Goal: Task Accomplishment & Management: Manage account settings

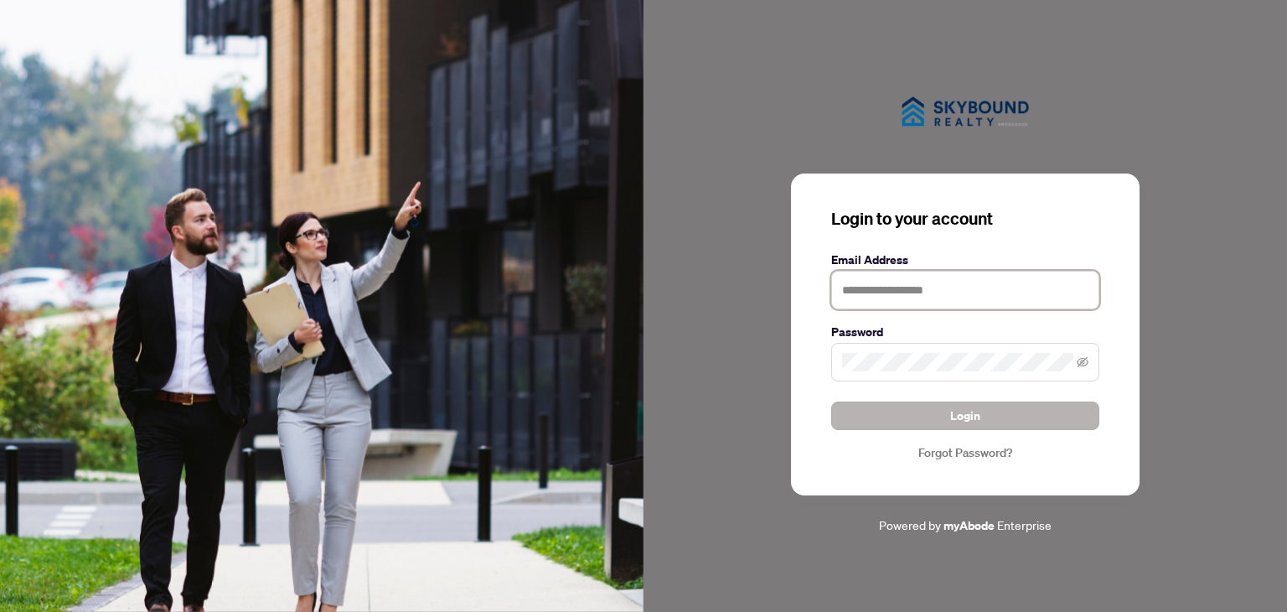
type input "**********"
click at [970, 424] on span "Login" at bounding box center [965, 415] width 30 height 27
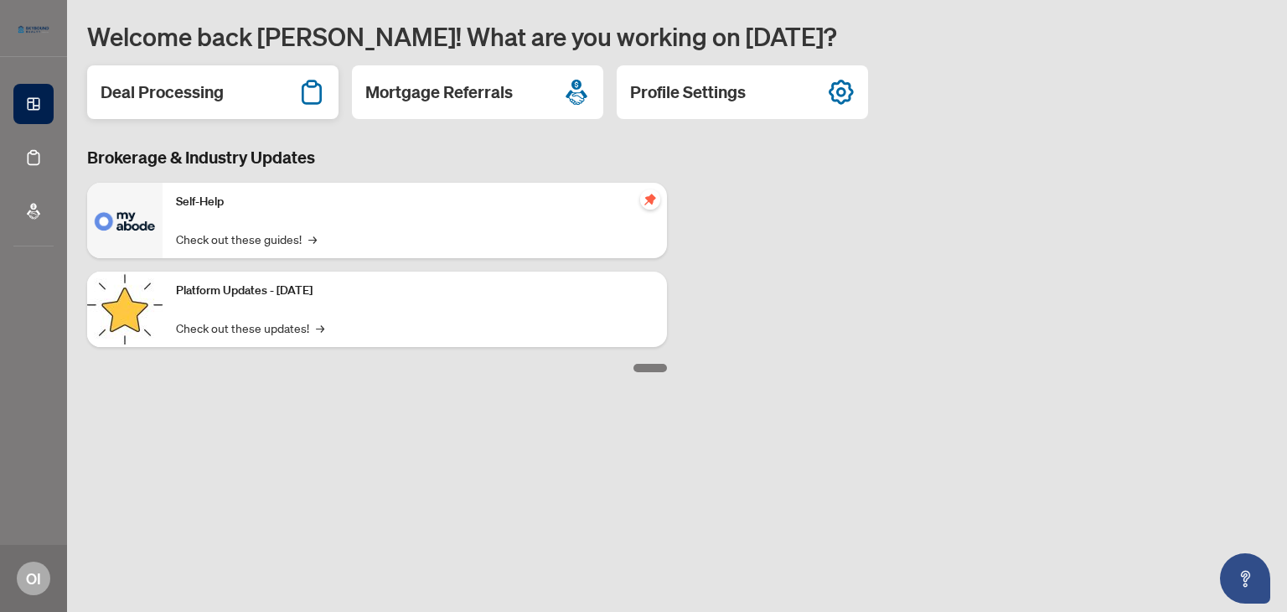
click at [194, 86] on h2 "Deal Processing" at bounding box center [162, 91] width 123 height 23
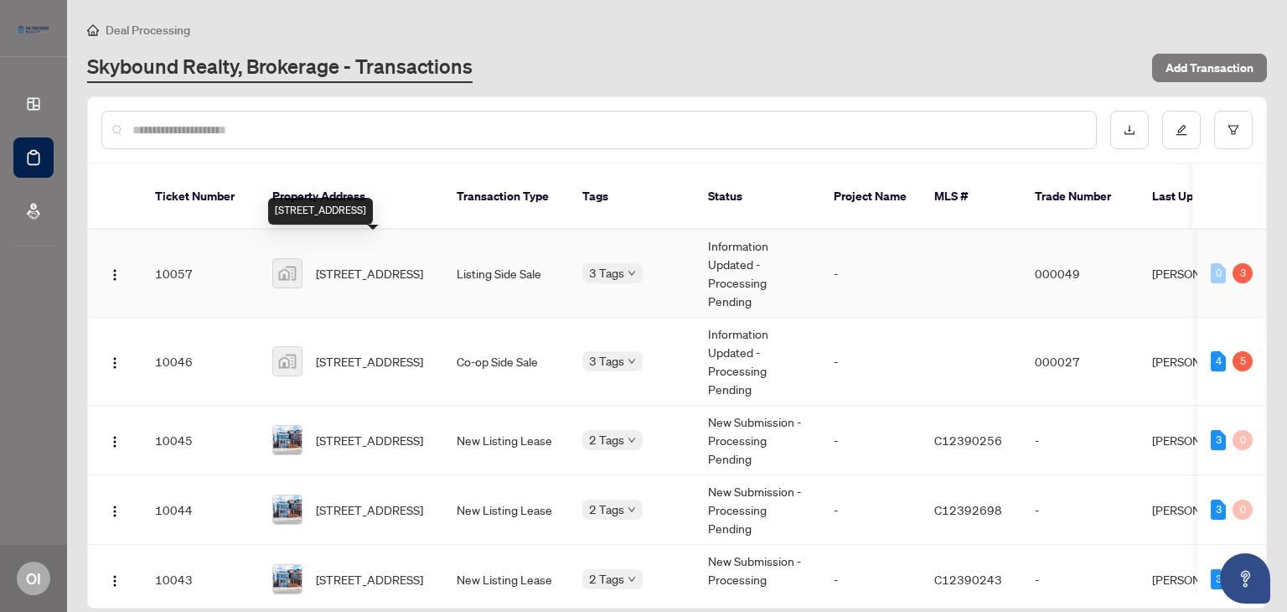
click at [383, 264] on span "[STREET_ADDRESS]" at bounding box center [369, 273] width 107 height 18
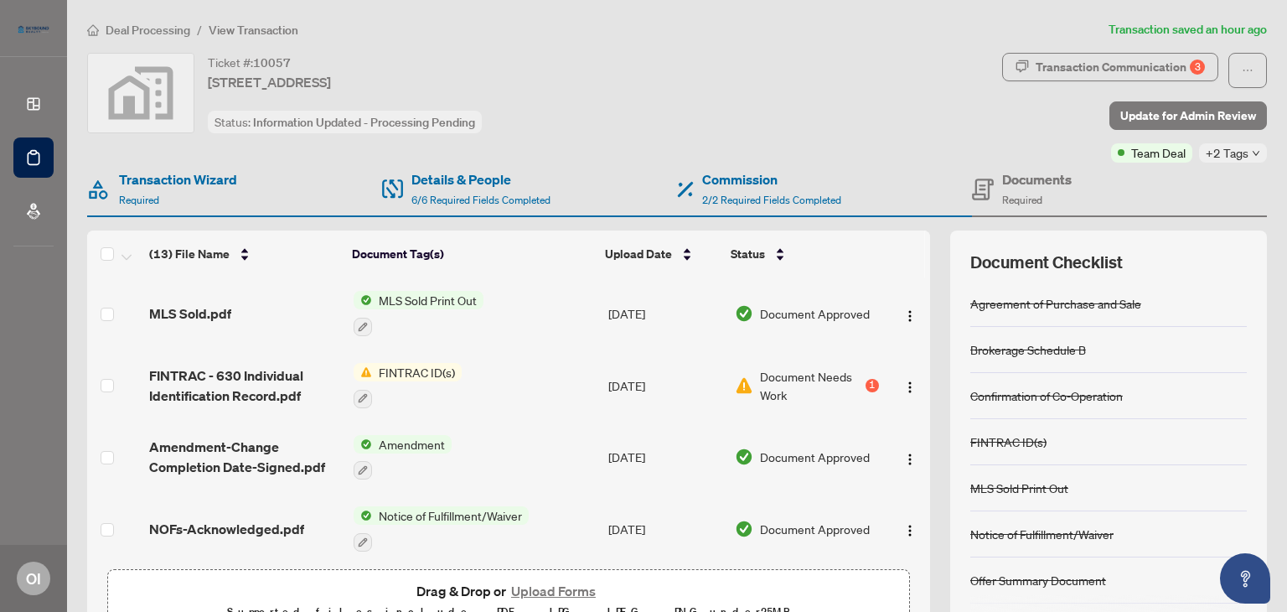
click at [794, 371] on span "Document Needs Work" at bounding box center [811, 385] width 102 height 37
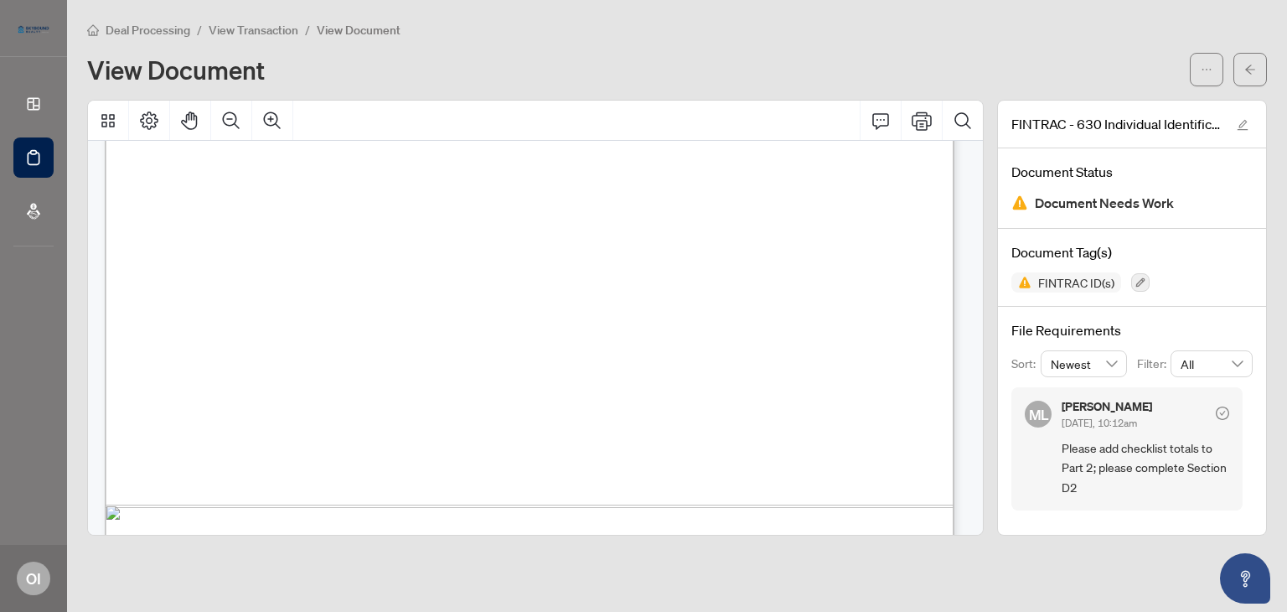
scroll to position [2916, 0]
click at [1143, 278] on icon "button" at bounding box center [1140, 282] width 9 height 9
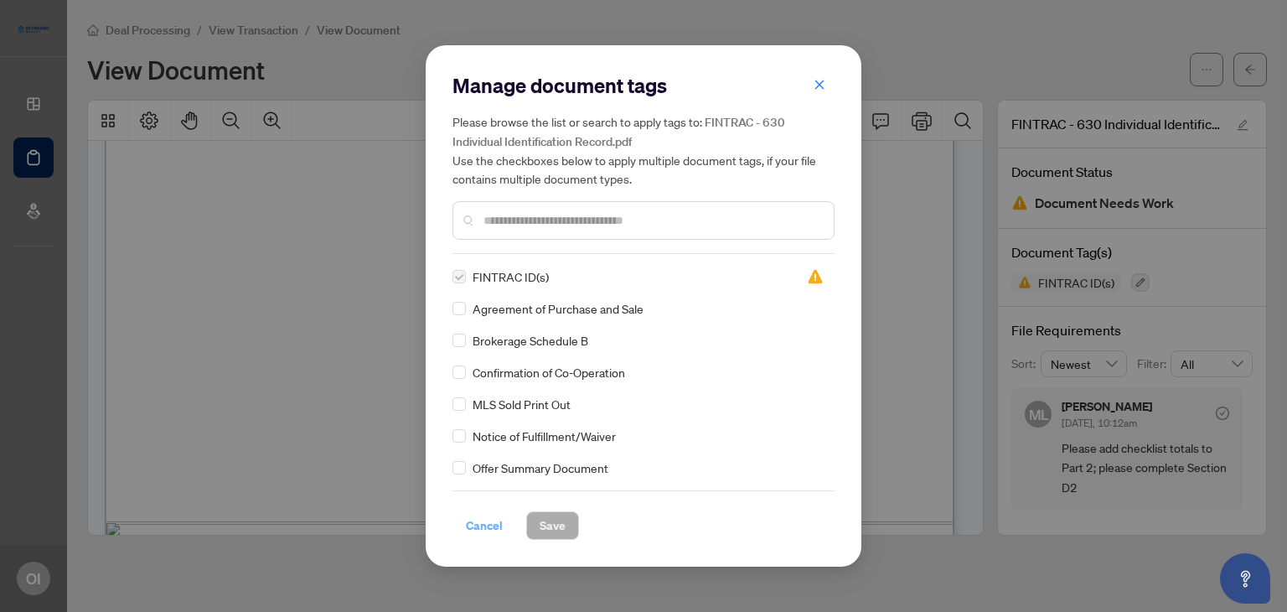
click at [479, 521] on span "Cancel" at bounding box center [484, 525] width 37 height 27
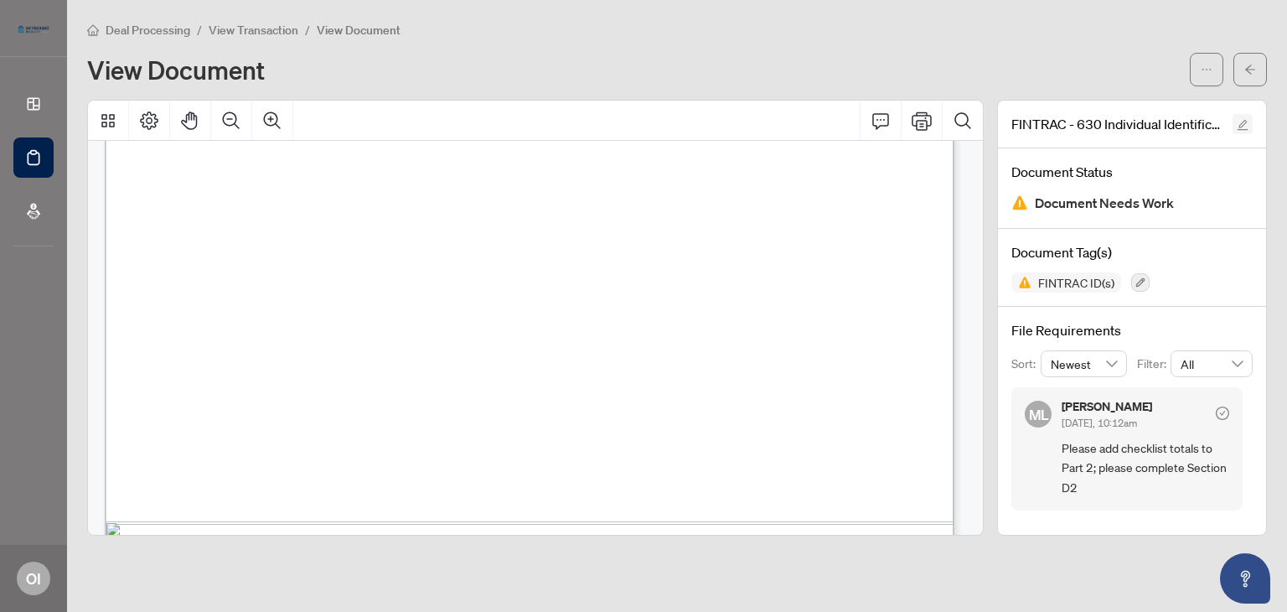
click at [1241, 121] on icon "edit" at bounding box center [1242, 125] width 12 height 12
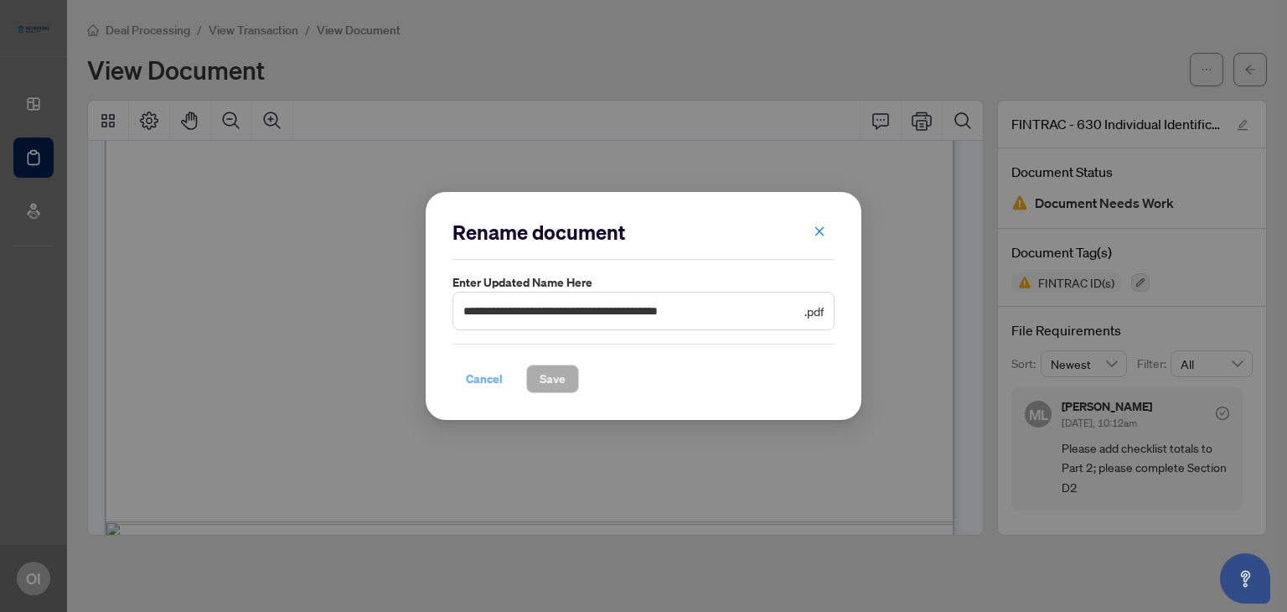
click at [478, 376] on span "Cancel" at bounding box center [484, 378] width 37 height 27
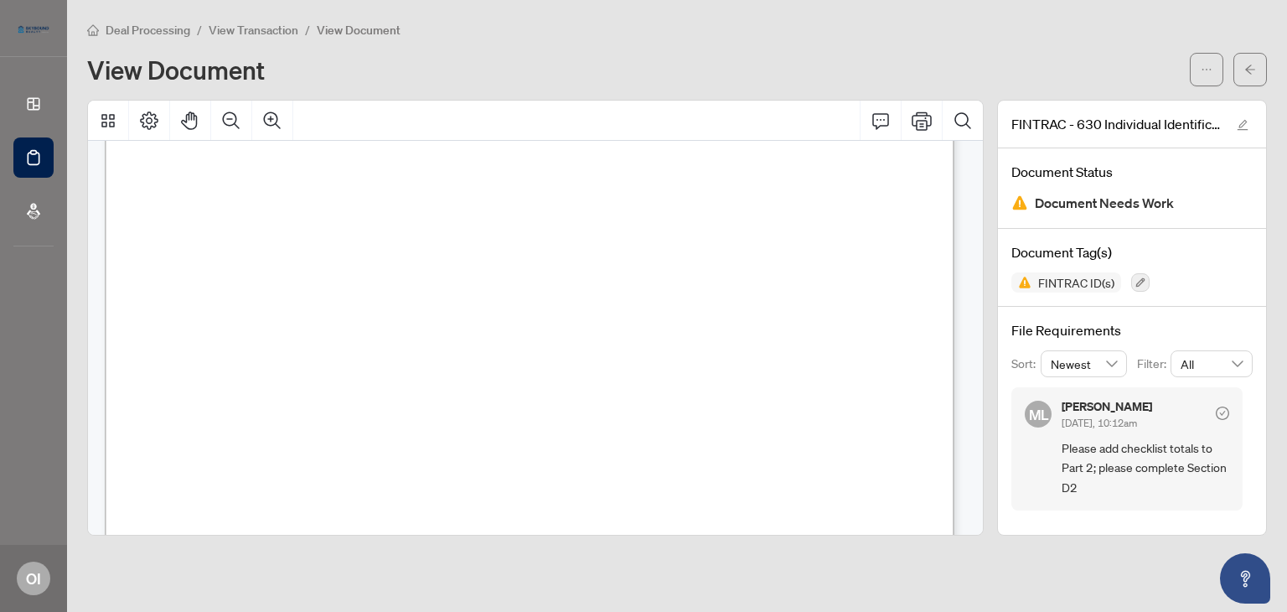
scroll to position [2872, 0]
click at [554, 457] on span "Total" at bounding box center [543, 454] width 22 height 14
click at [554, 447] on span "Total" at bounding box center [543, 454] width 22 height 14
drag, startPoint x: 595, startPoint y: 447, endPoint x: 524, endPoint y: 76, distance: 377.7
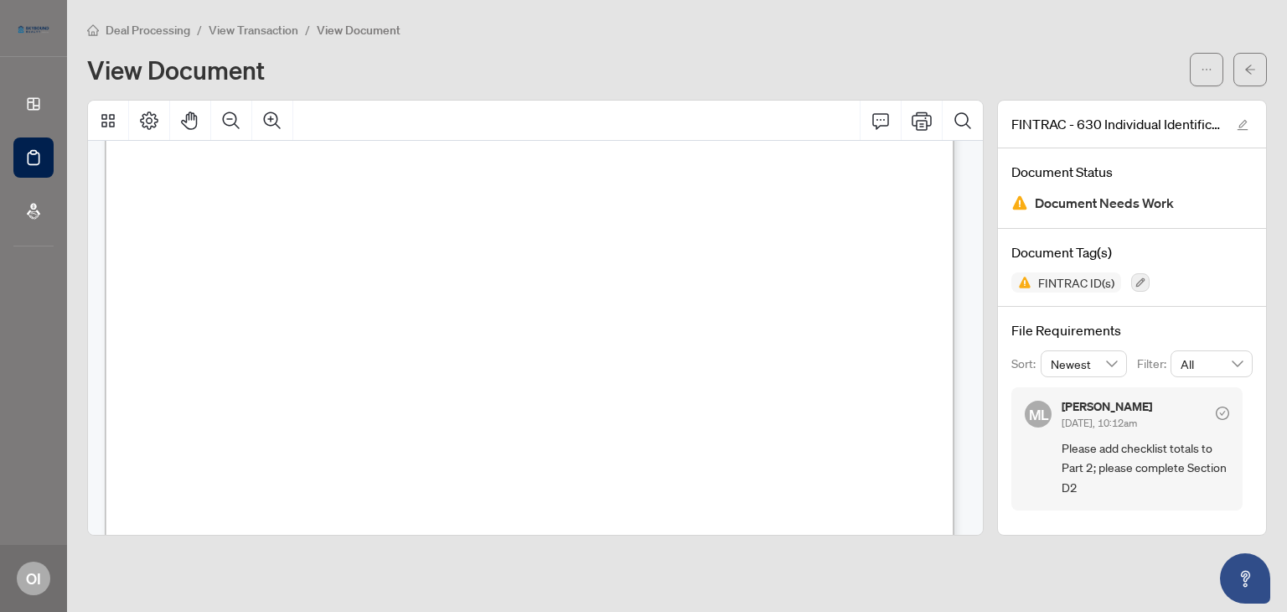
click at [524, 76] on div "View Document" at bounding box center [633, 69] width 1092 height 27
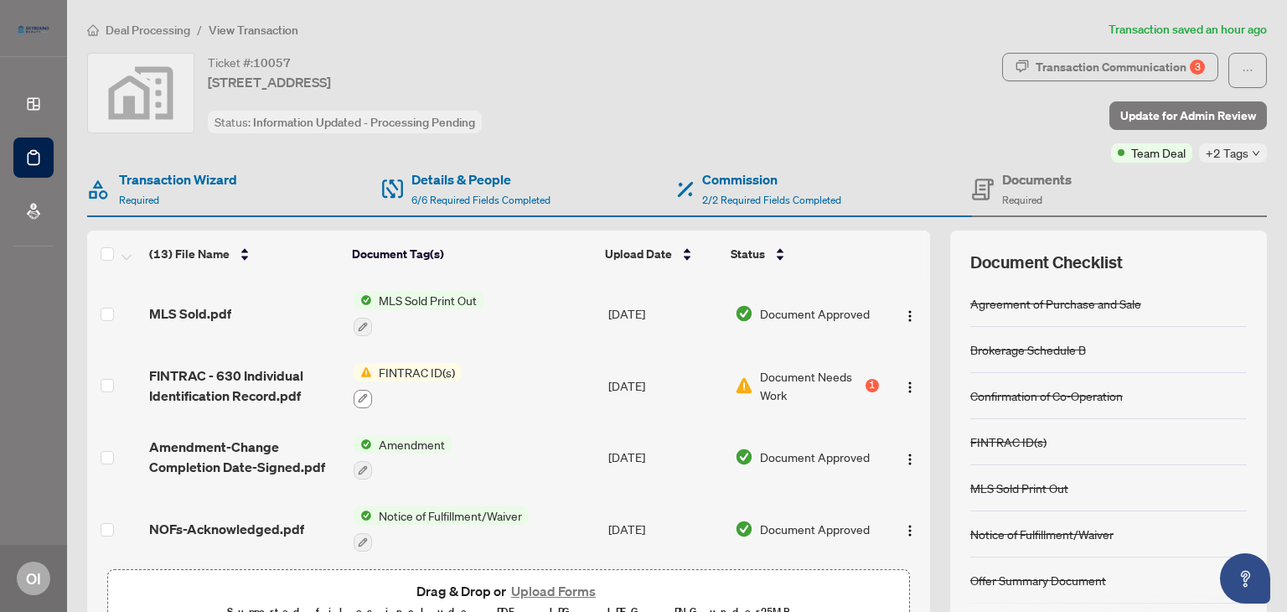
click at [358, 396] on icon "button" at bounding box center [363, 398] width 10 height 10
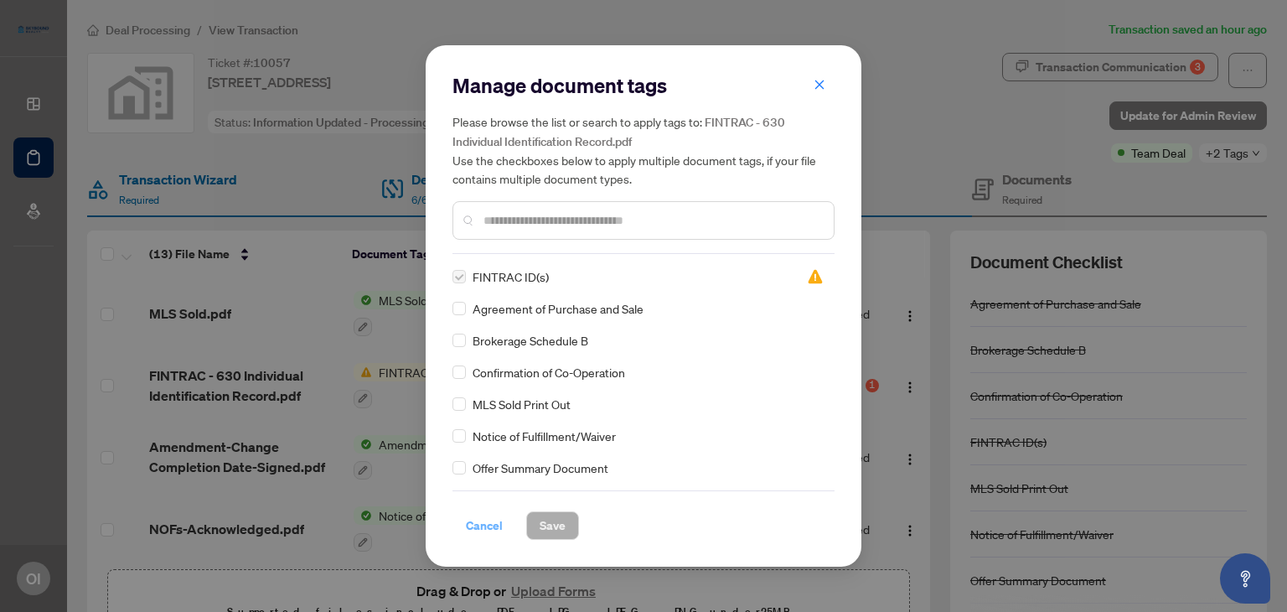
click at [483, 524] on span "Cancel" at bounding box center [484, 525] width 37 height 27
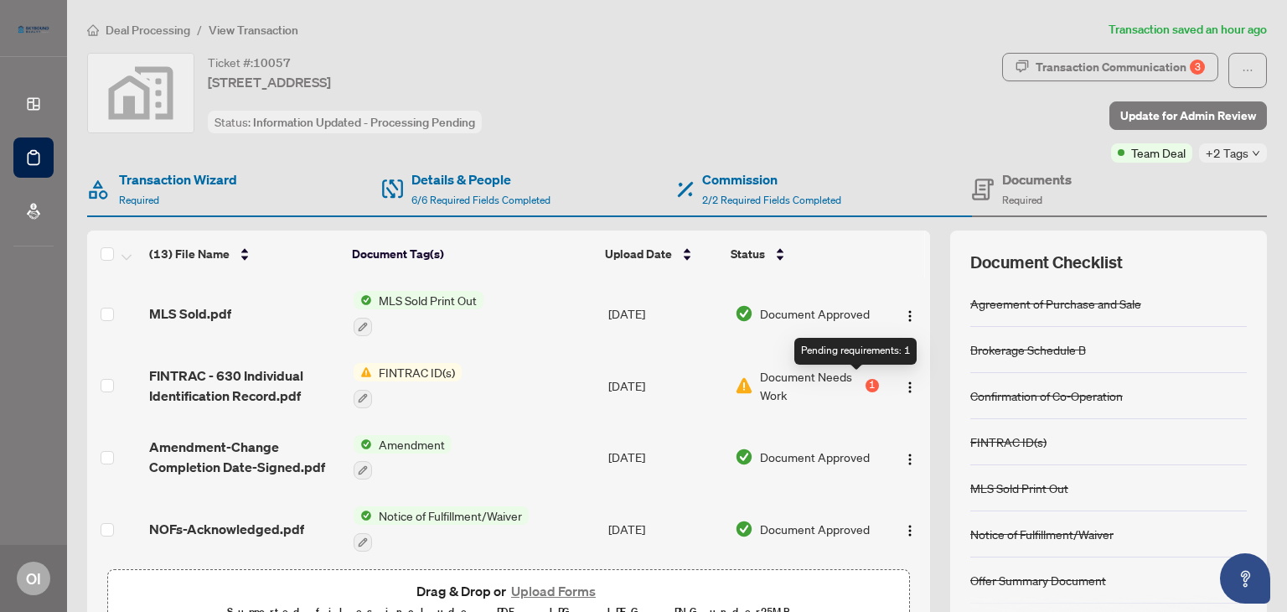
click at [865, 385] on div "1" at bounding box center [871, 385] width 13 height 13
click at [903, 385] on img "button" at bounding box center [909, 386] width 13 height 13
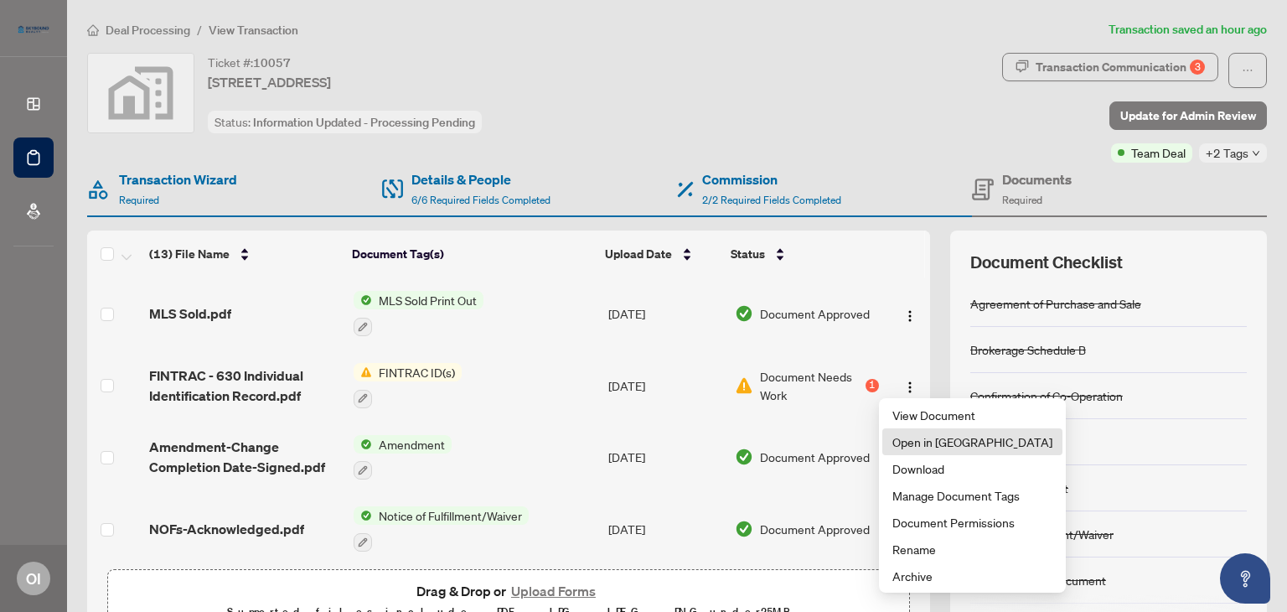
click at [928, 445] on span "Open in [GEOGRAPHIC_DATA]" at bounding box center [972, 441] width 160 height 18
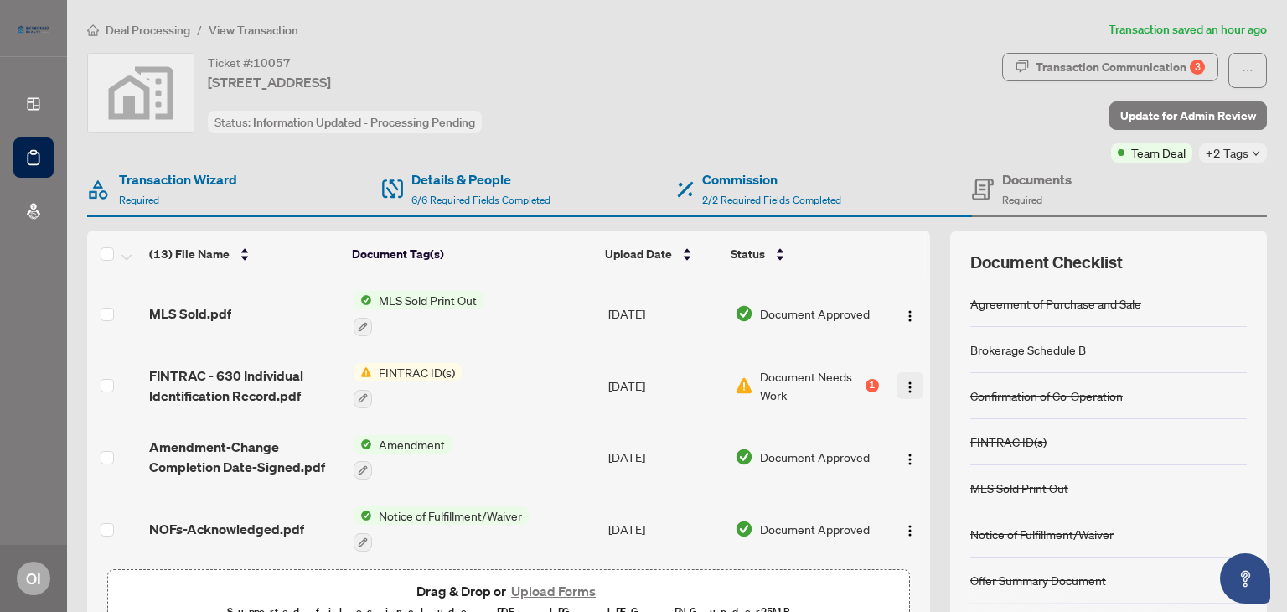
click at [903, 387] on img "button" at bounding box center [909, 386] width 13 height 13
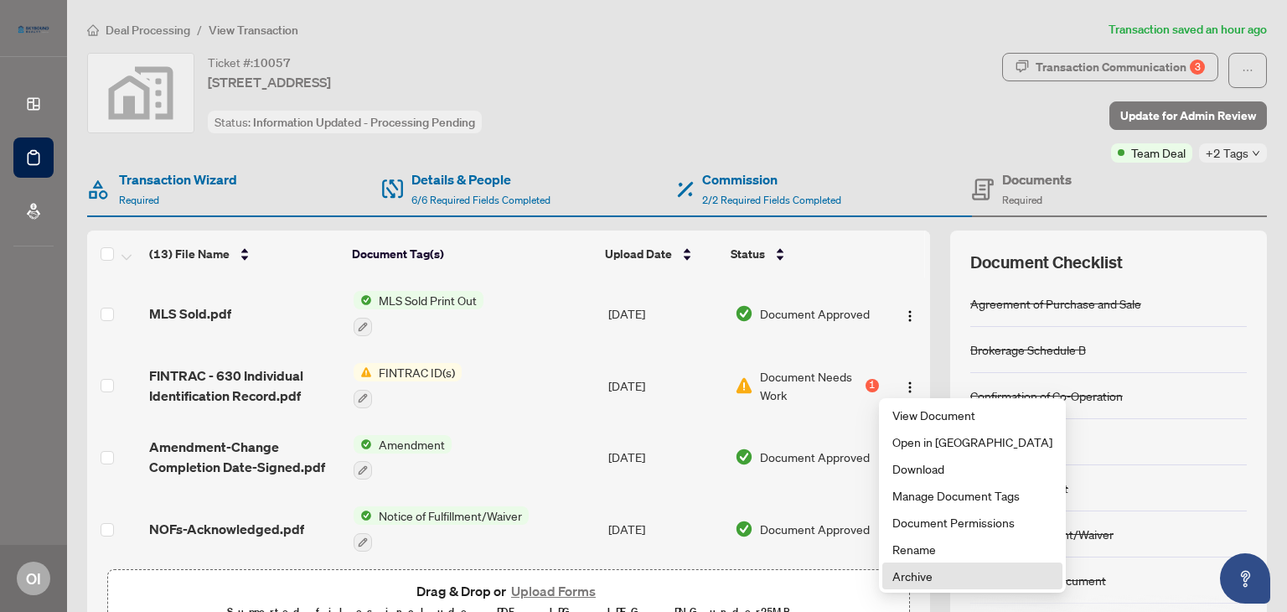
click at [921, 578] on span "Archive" at bounding box center [972, 575] width 160 height 18
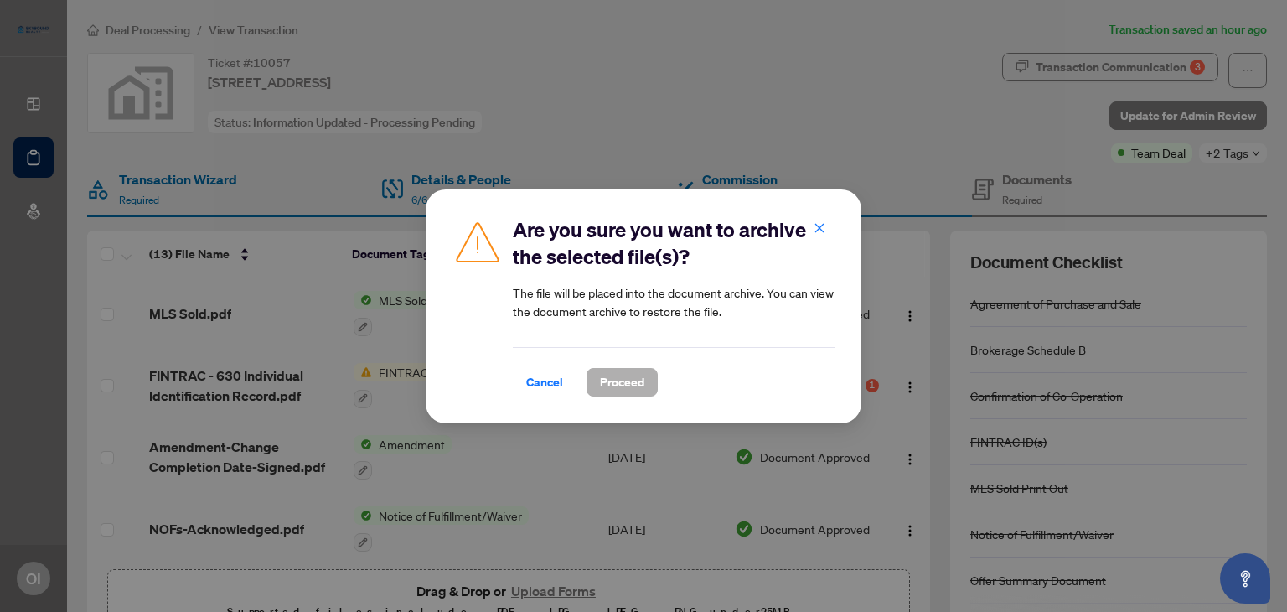
click at [637, 378] on span "Proceed" at bounding box center [622, 382] width 44 height 27
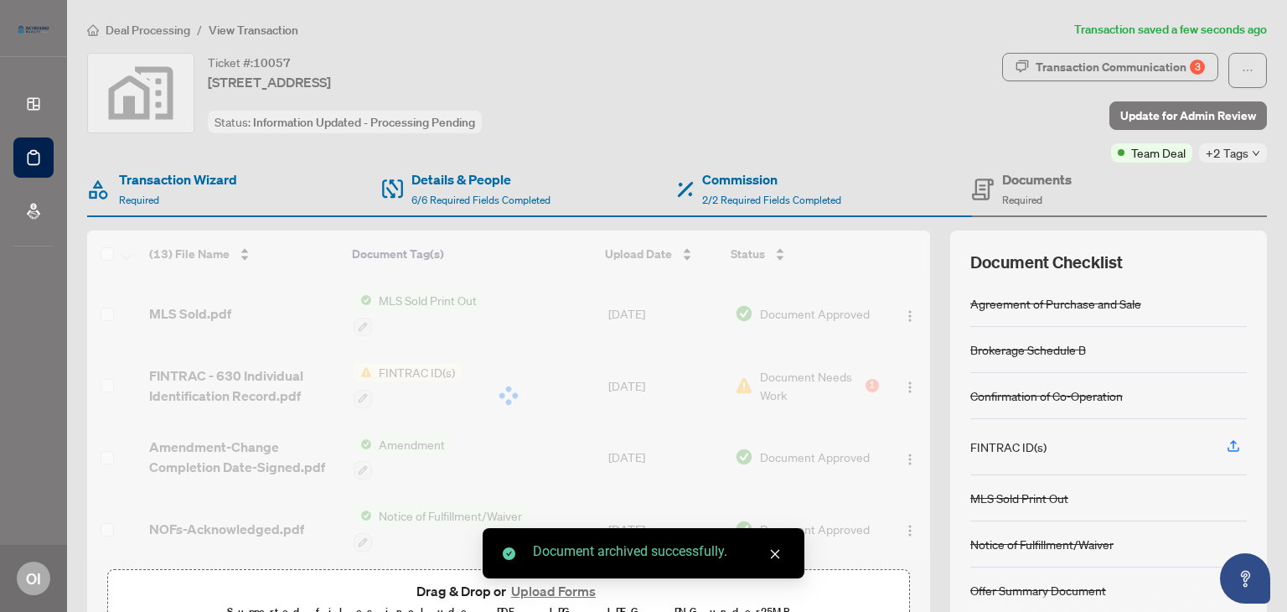
click at [550, 591] on button "Upload Forms" at bounding box center [553, 591] width 95 height 22
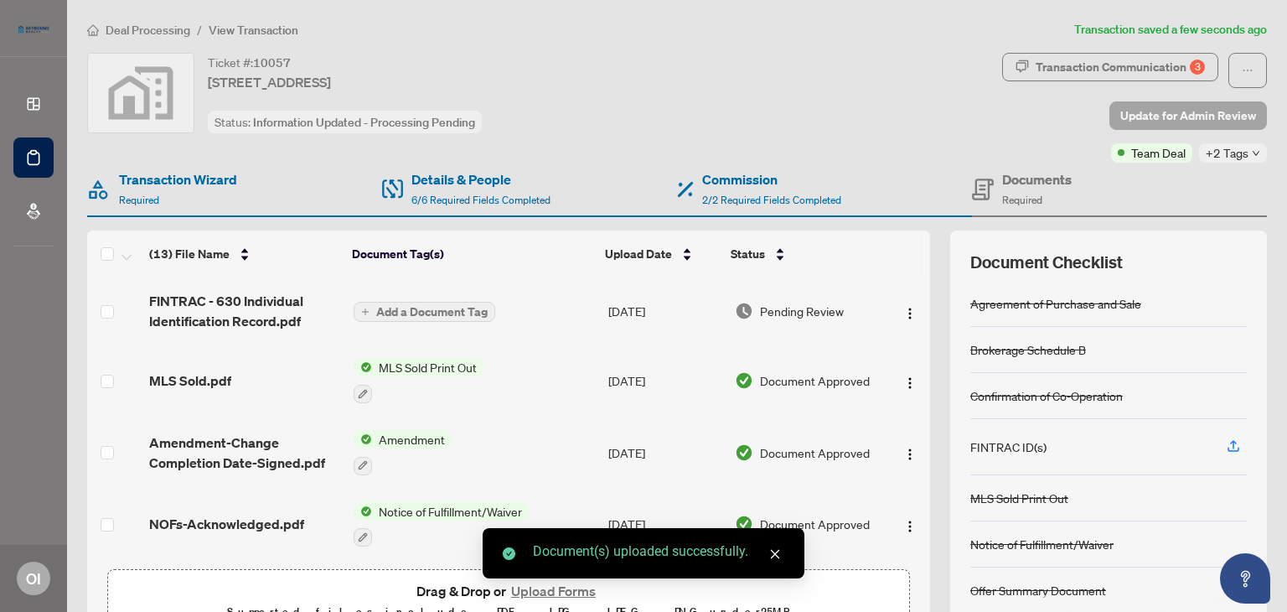
click at [1143, 112] on span "Update for Admin Review" at bounding box center [1188, 115] width 136 height 27
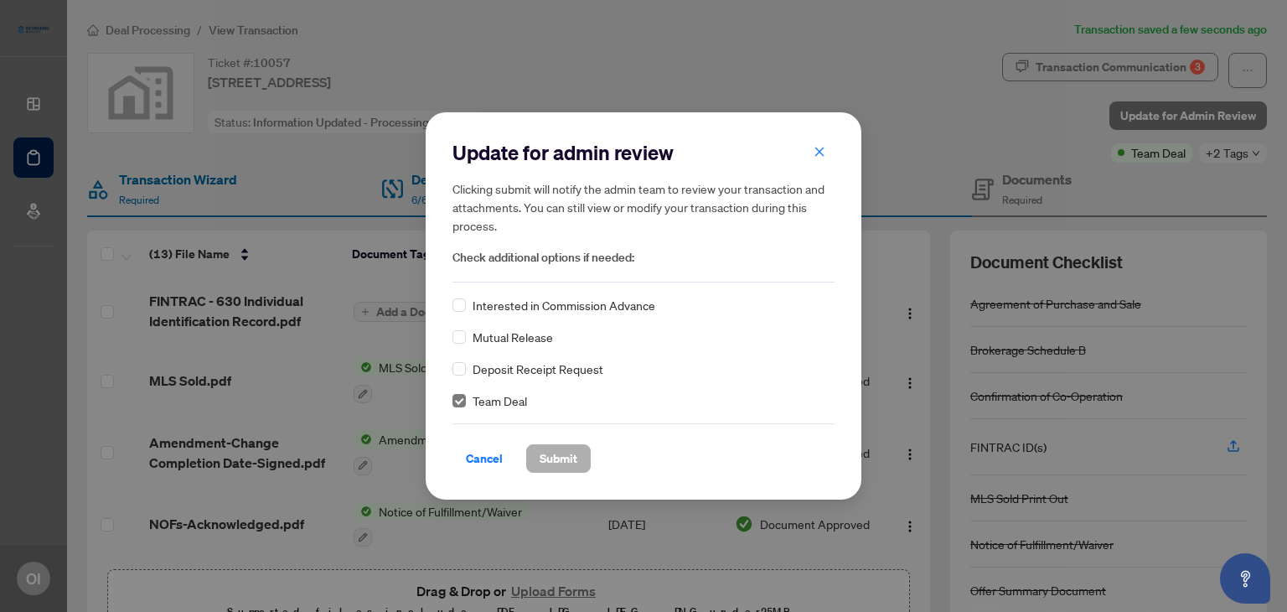
click at [555, 448] on span "Submit" at bounding box center [558, 458] width 38 height 27
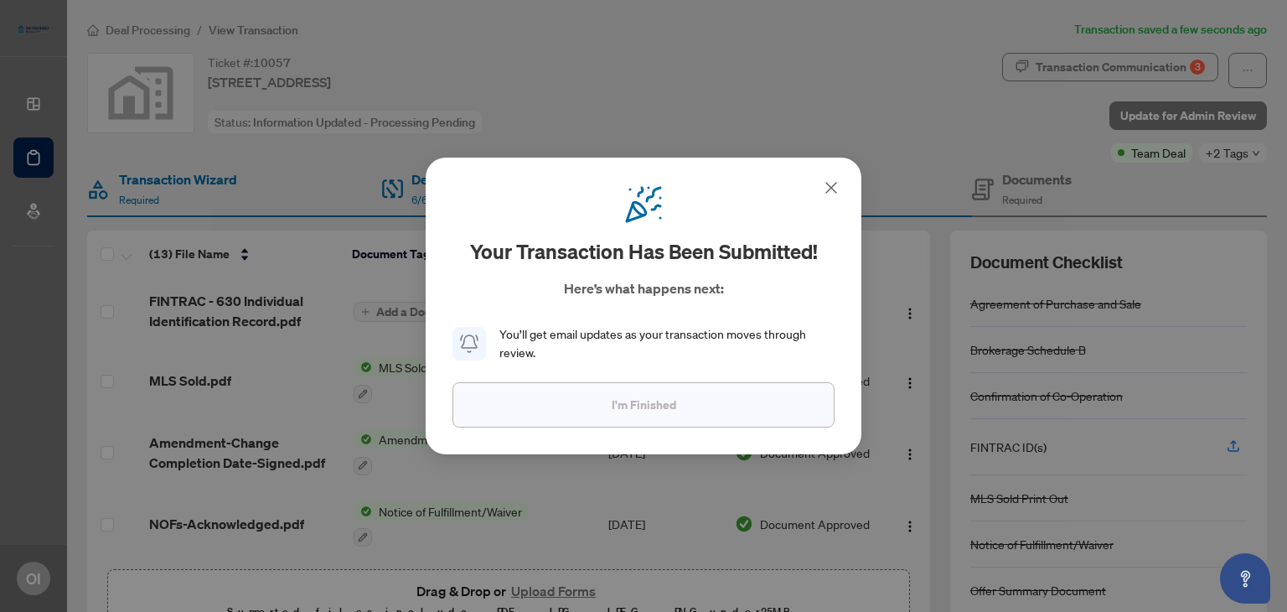
click at [680, 400] on button "I'm Finished" at bounding box center [643, 404] width 382 height 45
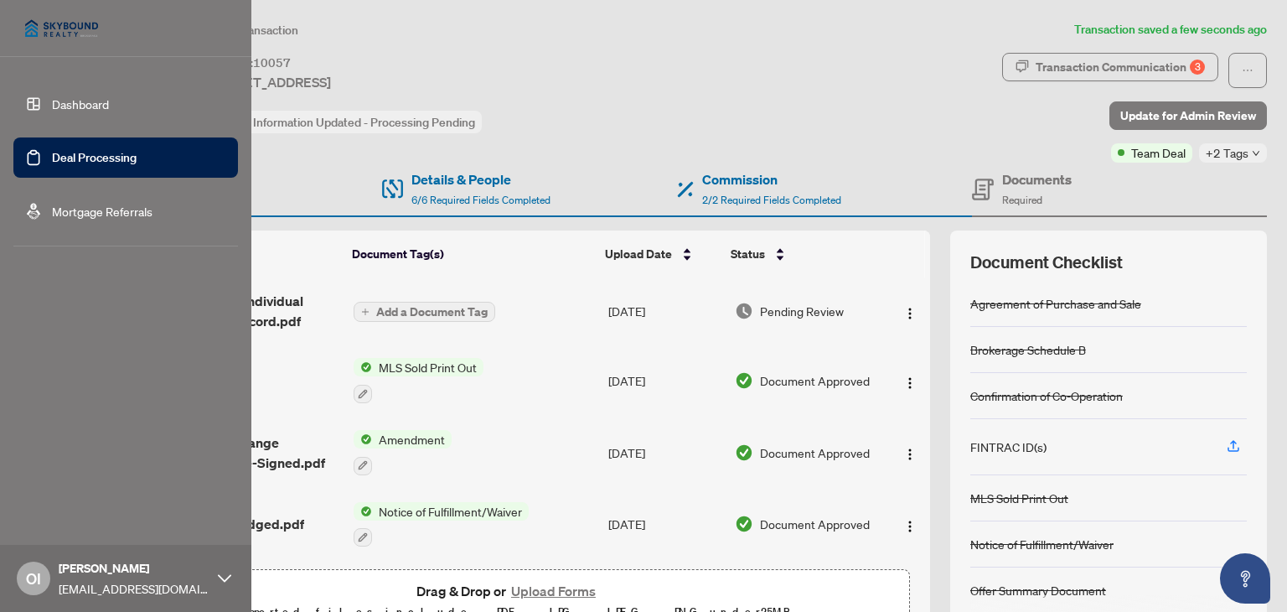
click at [52, 101] on link "Dashboard" at bounding box center [80, 103] width 57 height 15
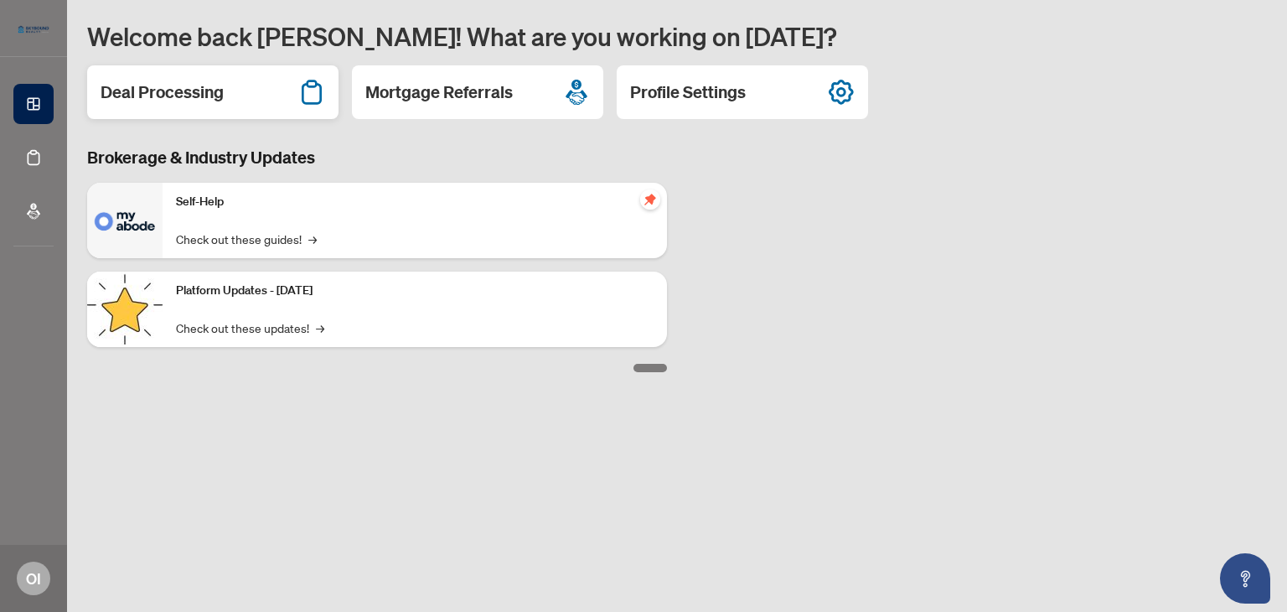
click at [208, 92] on h2 "Deal Processing" at bounding box center [162, 91] width 123 height 23
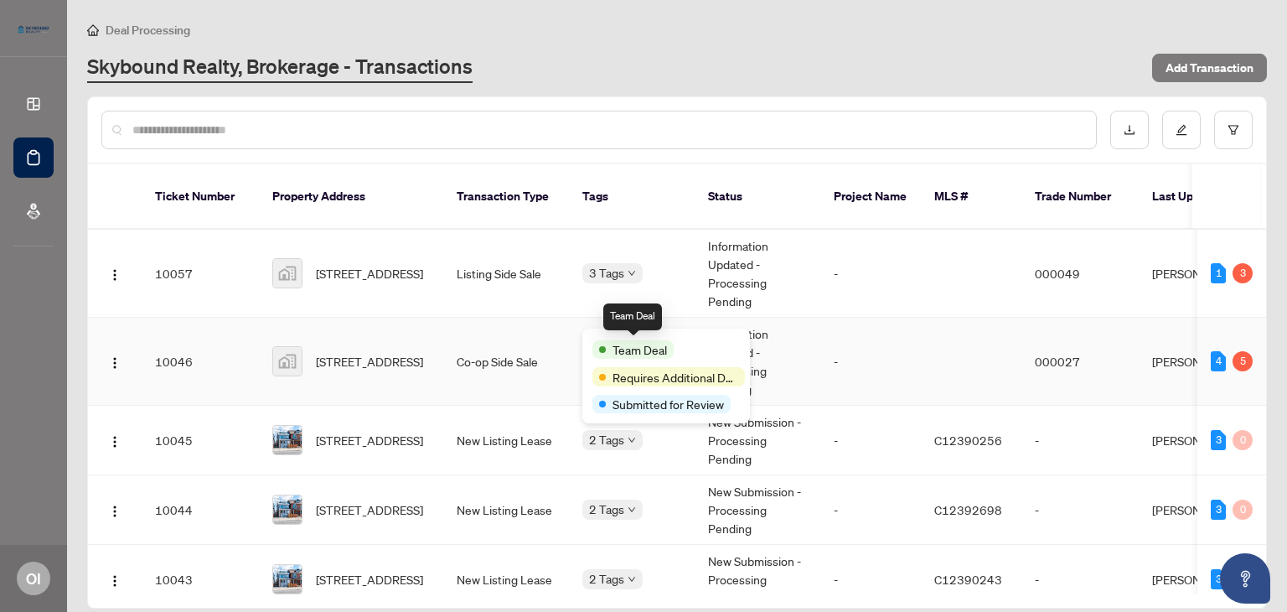
click at [632, 342] on span "Team Deal" at bounding box center [639, 349] width 54 height 18
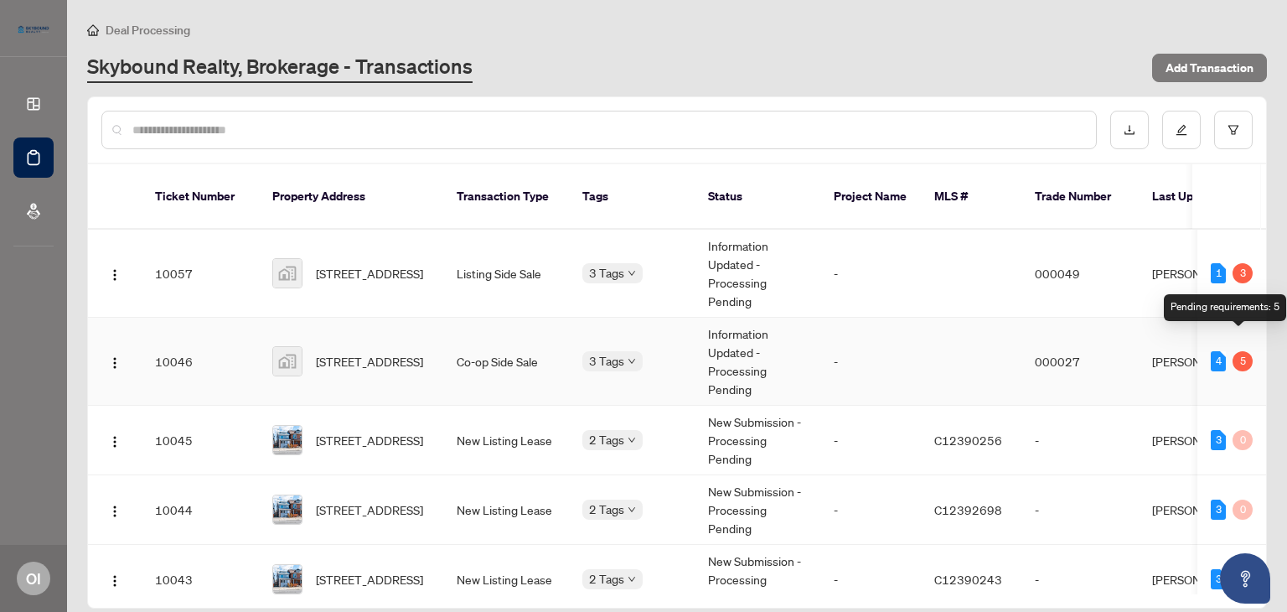
click at [1233, 351] on div "5" at bounding box center [1242, 361] width 20 height 20
click at [994, 348] on td at bounding box center [971, 361] width 101 height 88
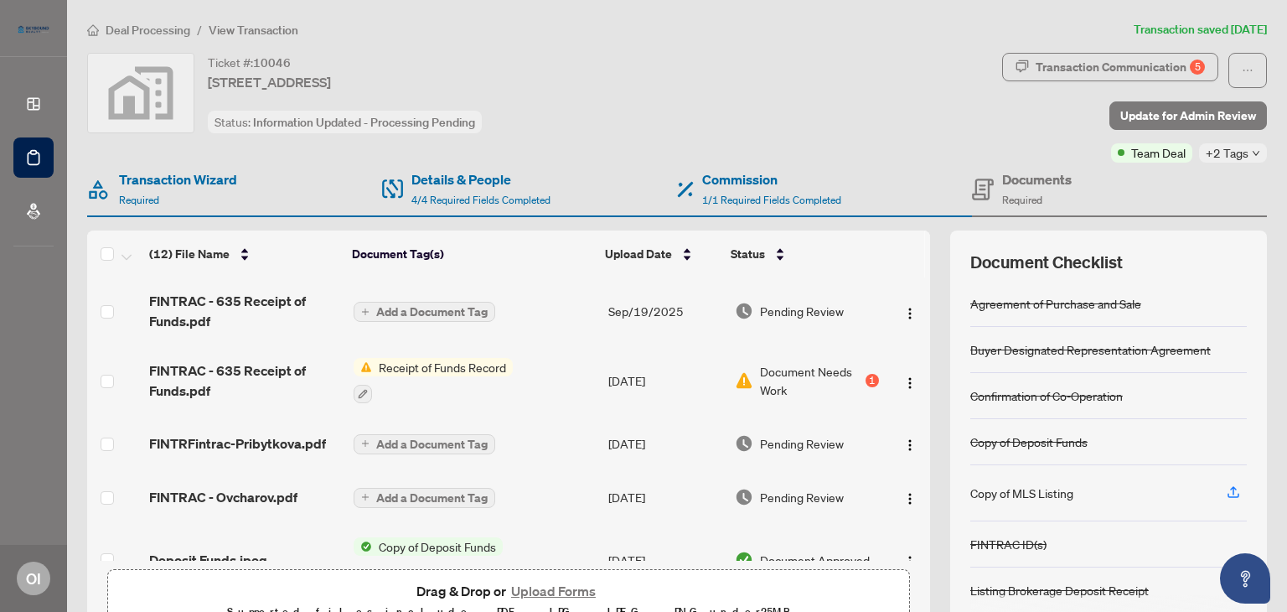
click at [769, 376] on span "Document Needs Work" at bounding box center [811, 380] width 102 height 37
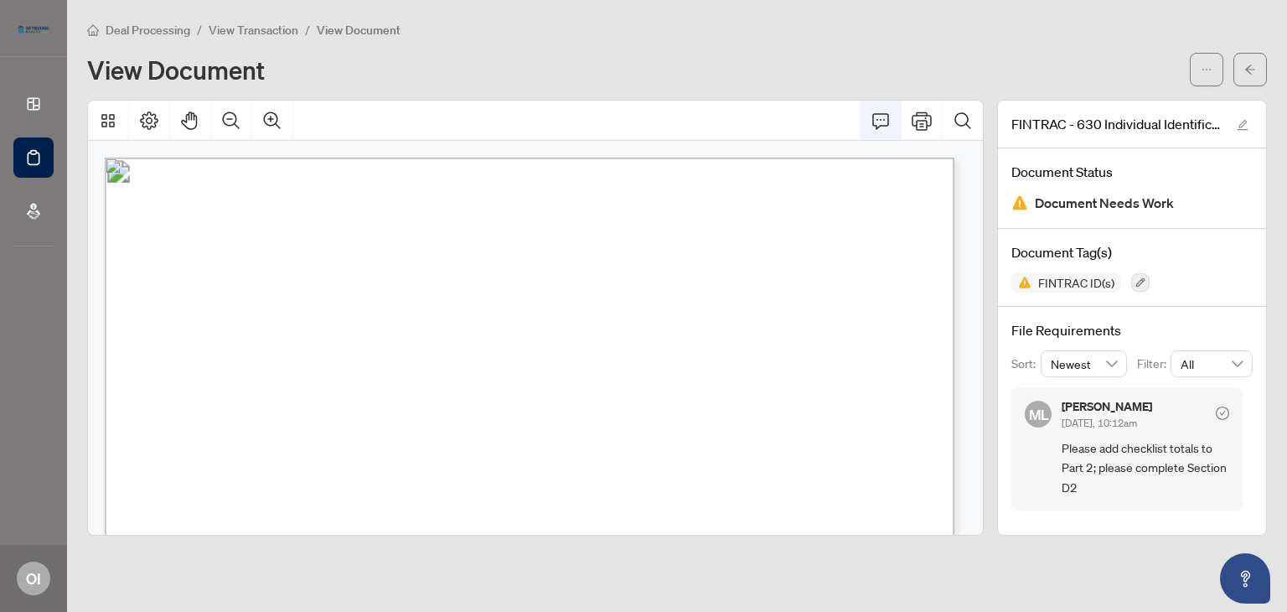
click at [879, 127] on icon "Comment" at bounding box center [880, 121] width 20 height 20
click at [878, 121] on icon "Comment" at bounding box center [880, 121] width 20 height 20
click at [881, 121] on icon "Comment" at bounding box center [880, 121] width 20 height 20
